Goal: Task Accomplishment & Management: Complete application form

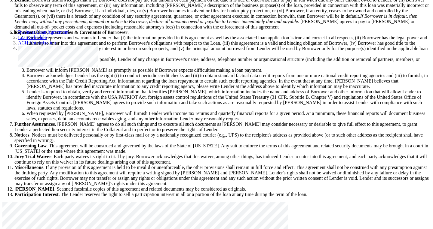
scroll to position [1058, 0]
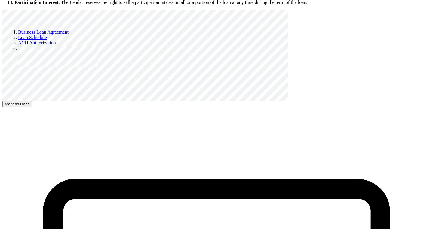
click at [32, 101] on button "Mark as Read" at bounding box center [17, 104] width 30 height 6
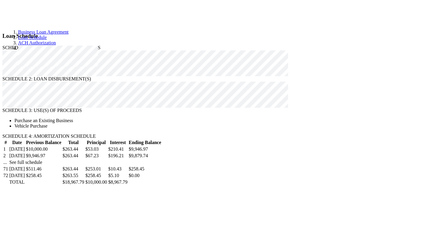
select select "male"
click option "[DEMOGRAPHIC_DATA]" at bounding box center [0, 0] width 0 height 0
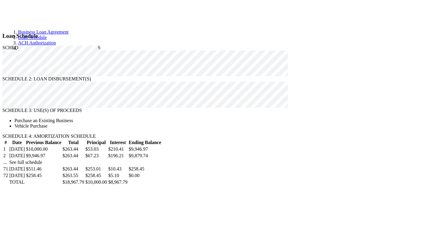
radio input "true"
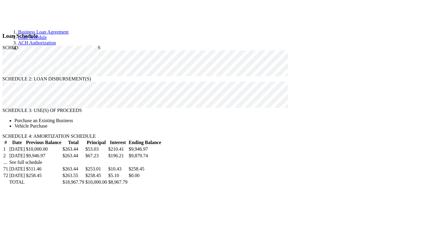
select select "multiracial"
click option "Multiracial (Two or more races)" at bounding box center [0, 0] width 0 height 0
radio input "true"
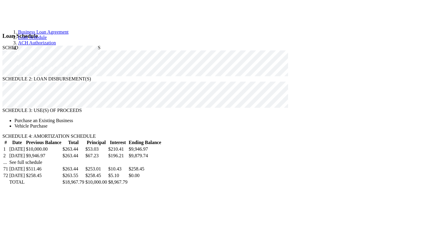
select select "medicare"
click option "Medicaid/Medicare" at bounding box center [0, 0] width 0 height 0
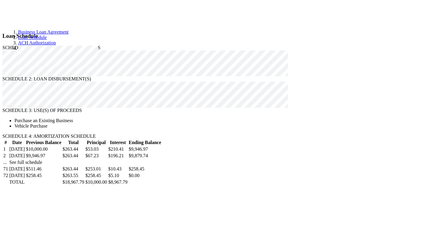
radio input "true"
type input "1"
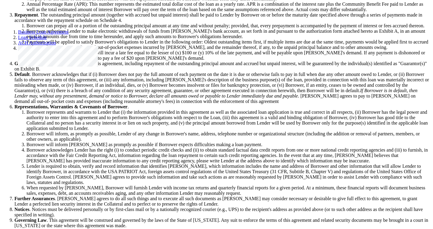
scroll to position [1058, 0]
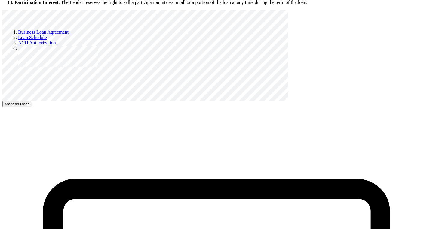
click at [32, 101] on button "Mark as Read" at bounding box center [17, 104] width 30 height 6
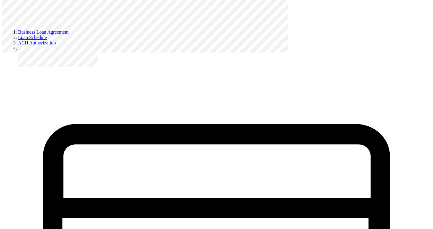
scroll to position [1318, 0]
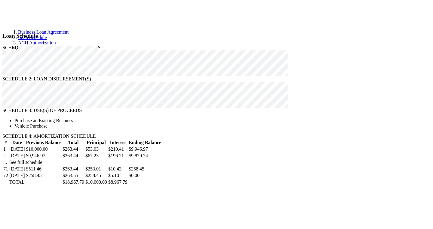
select select "non_binary"
click option "[DEMOGRAPHIC_DATA]/Third Gender" at bounding box center [0, 0] width 0 height 0
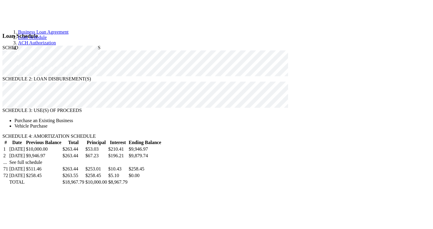
radio input "true"
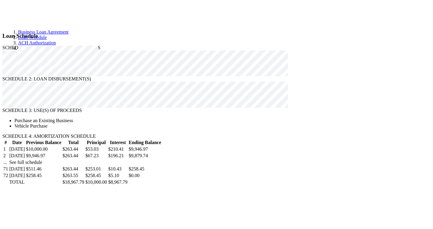
scroll to position [117, 0]
select select "[DEMOGRAPHIC_DATA]"
click option "[DEMOGRAPHIC_DATA]" at bounding box center [0, 0] width 0 height 0
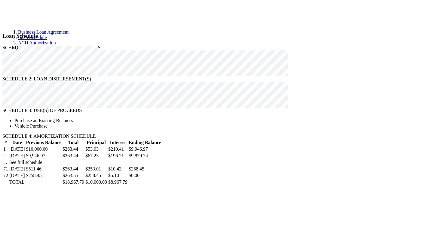
radio input "true"
select select "private_policy"
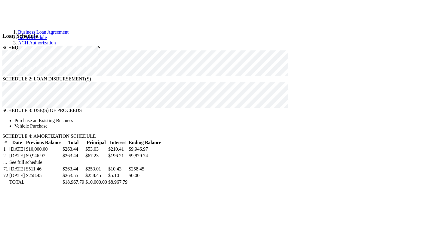
click option "Private policy" at bounding box center [0, 0] width 0 height 0
type input "1"
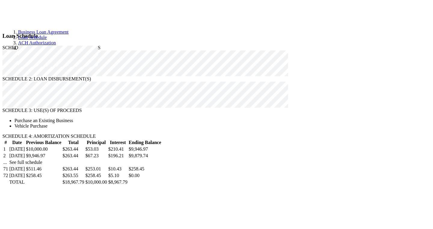
type input "0"
type input "1"
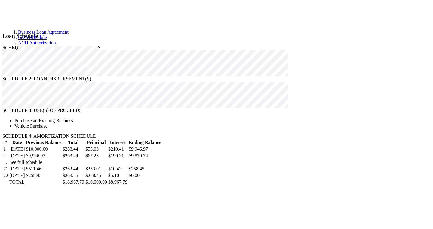
scroll to position [266, 0]
type input "20000"
radio input "true"
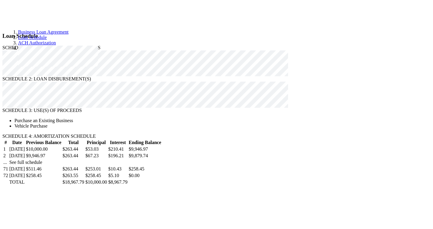
type input "2000"
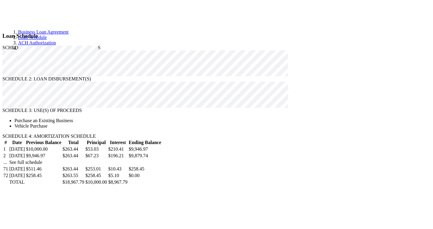
radio input "true"
type input "40"
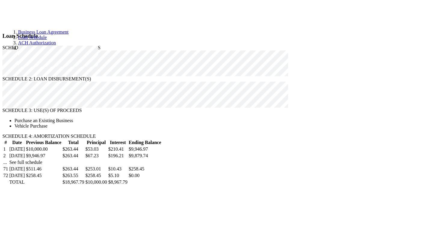
radio input "true"
type input "0"
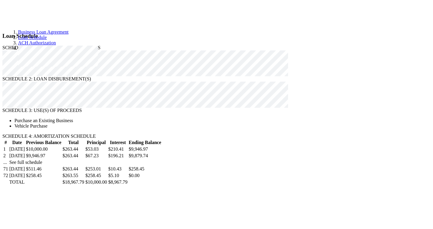
type input "1"
type input "0"
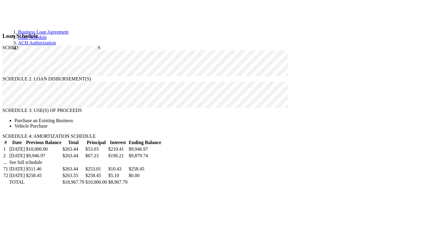
radio input "true"
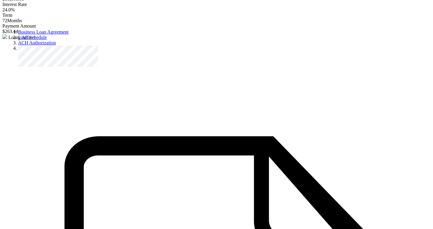
scroll to position [0, 0]
